Goal: Find specific fact: Find specific fact

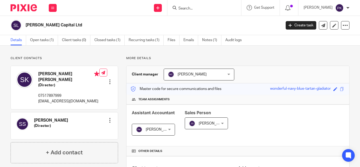
scroll to position [128, 0]
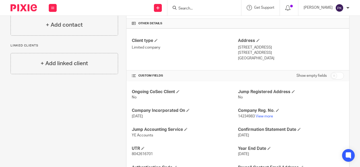
click at [196, 6] on form at bounding box center [206, 7] width 56 height 7
click at [194, 11] on div at bounding box center [204, 8] width 74 height 16
click at [187, 9] on input "Search" at bounding box center [201, 8] width 47 height 5
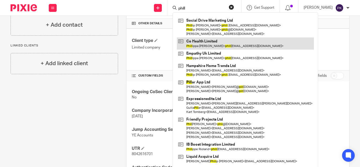
type input "phill"
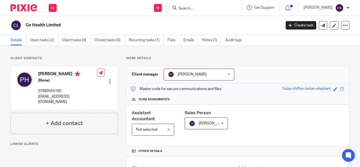
scroll to position [174, 0]
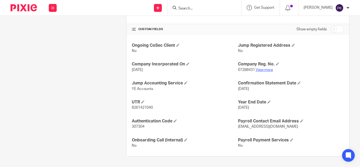
click at [263, 70] on link "View more" at bounding box center [264, 70] width 17 height 4
drag, startPoint x: 154, startPoint y: 108, endPoint x: 130, endPoint y: 107, distance: 24.3
click at [130, 107] on div "Ongoing CoSec Client No Jump Registered Address No Company Incorporated On [DAT…" at bounding box center [238, 96] width 223 height 122
copy span "8261421040"
